Goal: Register for event/course

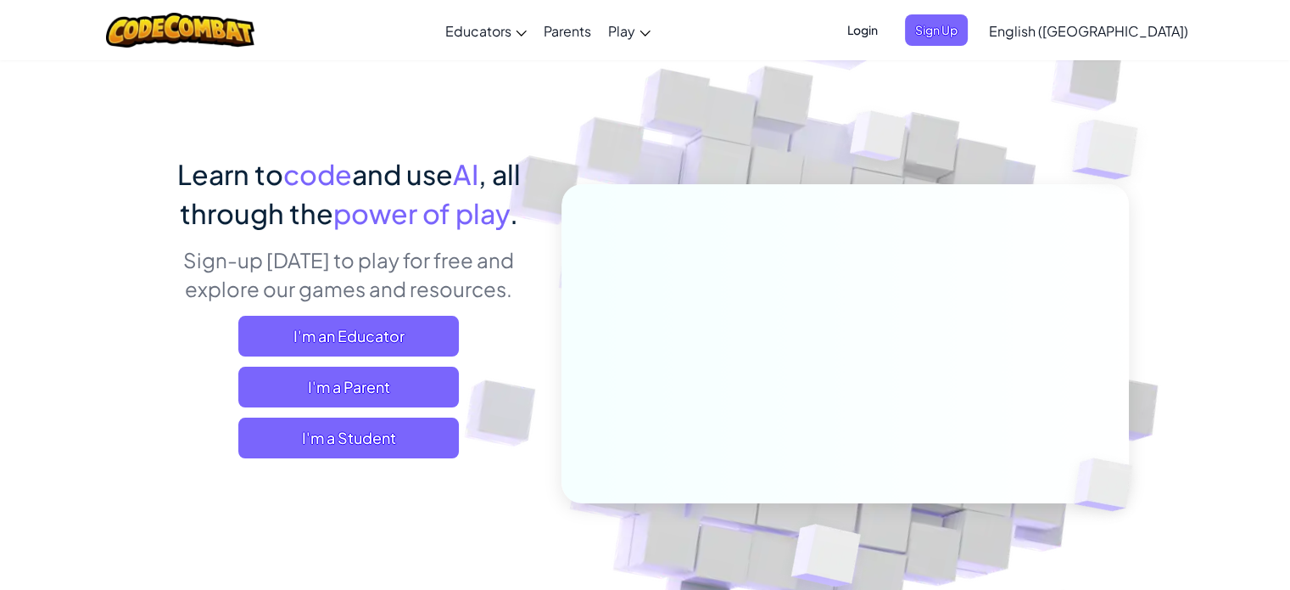
scroll to position [51, 0]
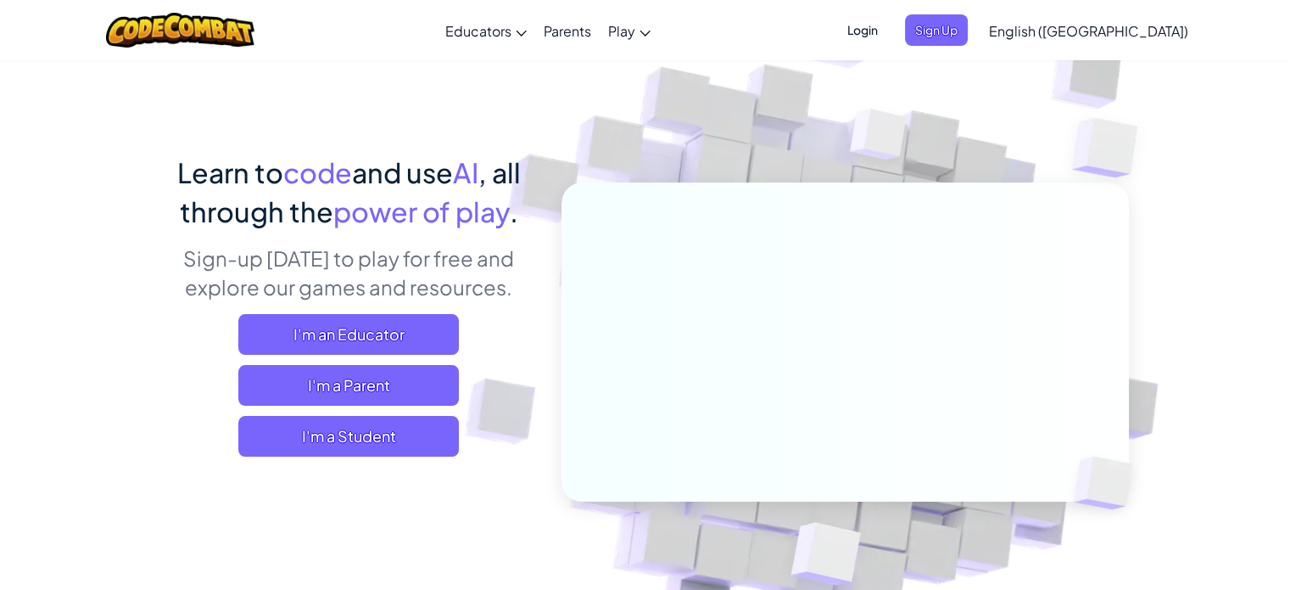
click at [402, 411] on div "I'm an Educator I'm a Parent I'm a Student" at bounding box center [349, 385] width 374 height 143
click at [400, 417] on span "I'm a Student" at bounding box center [348, 436] width 221 height 41
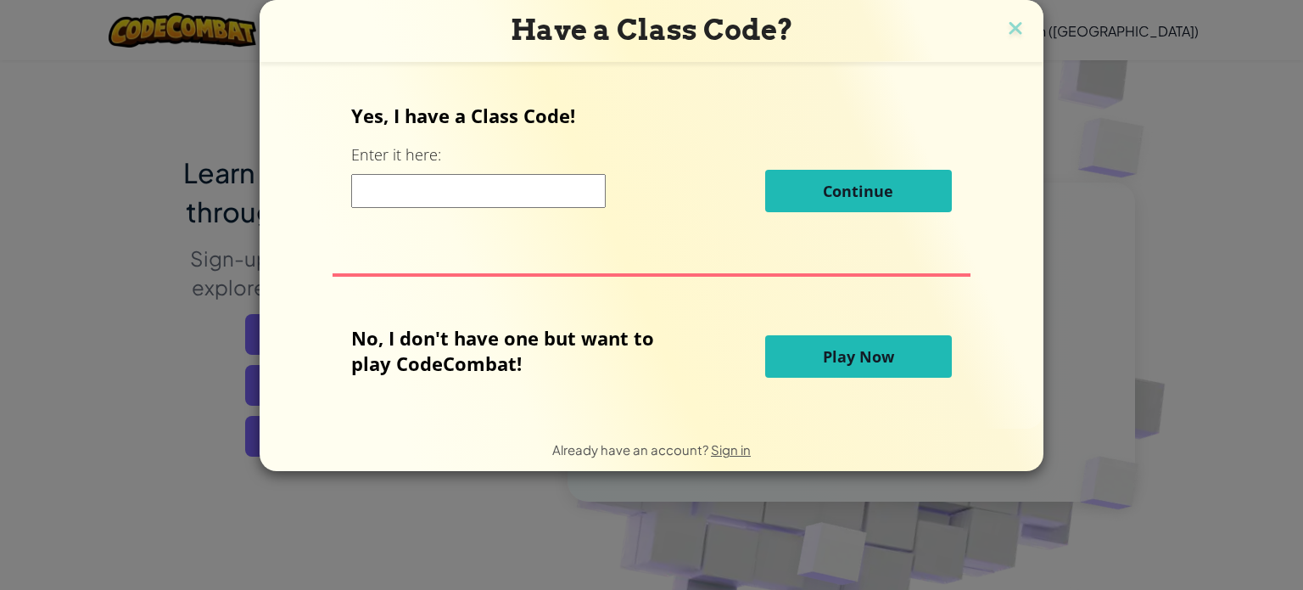
click at [998, 32] on h3 "Have a Class Code?" at bounding box center [651, 30] width 758 height 35
click at [1029, 26] on div "Have a Class Code?" at bounding box center [652, 31] width 784 height 62
click at [1020, 29] on img at bounding box center [1016, 29] width 22 height 25
